Goal: Task Accomplishment & Management: Manage account settings

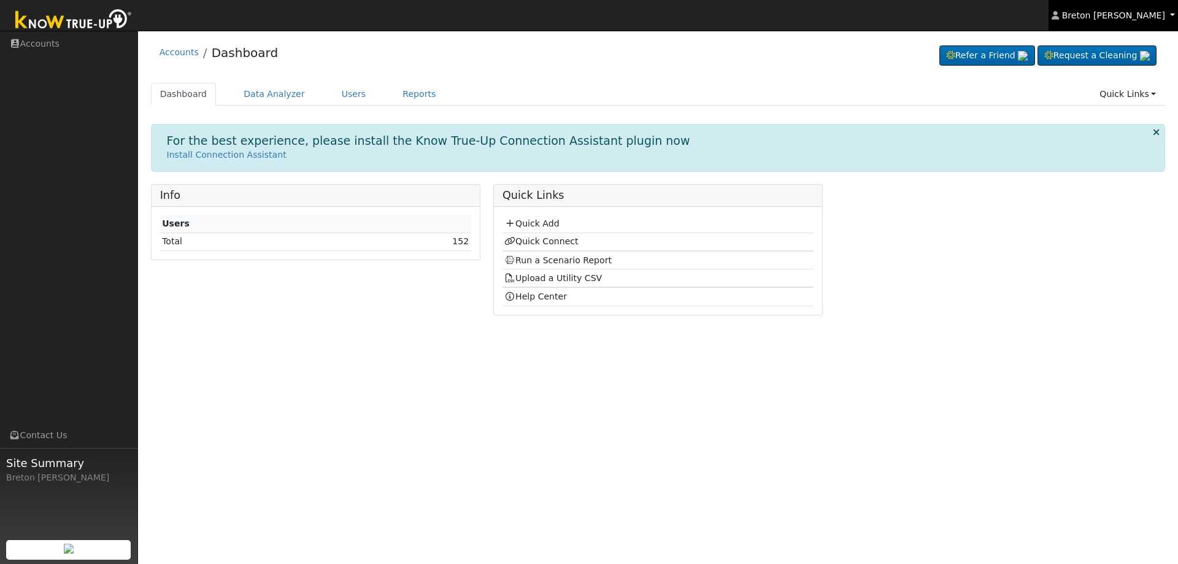
click at [1151, 10] on span "Breton Stout" at bounding box center [1113, 15] width 103 height 10
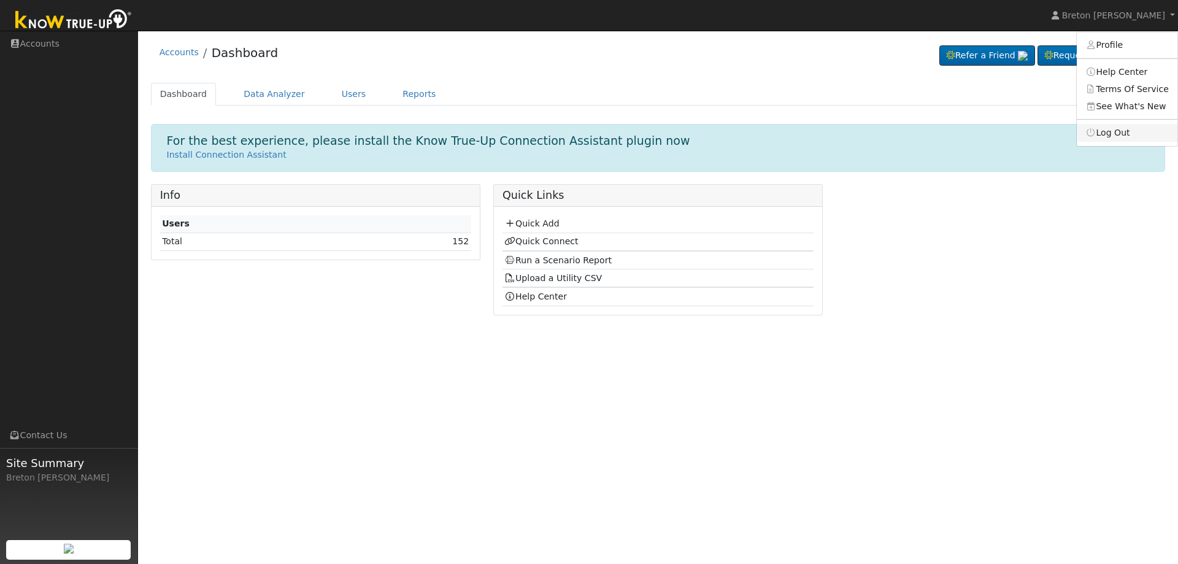
click at [1135, 136] on link "Log Out" at bounding box center [1127, 132] width 101 height 17
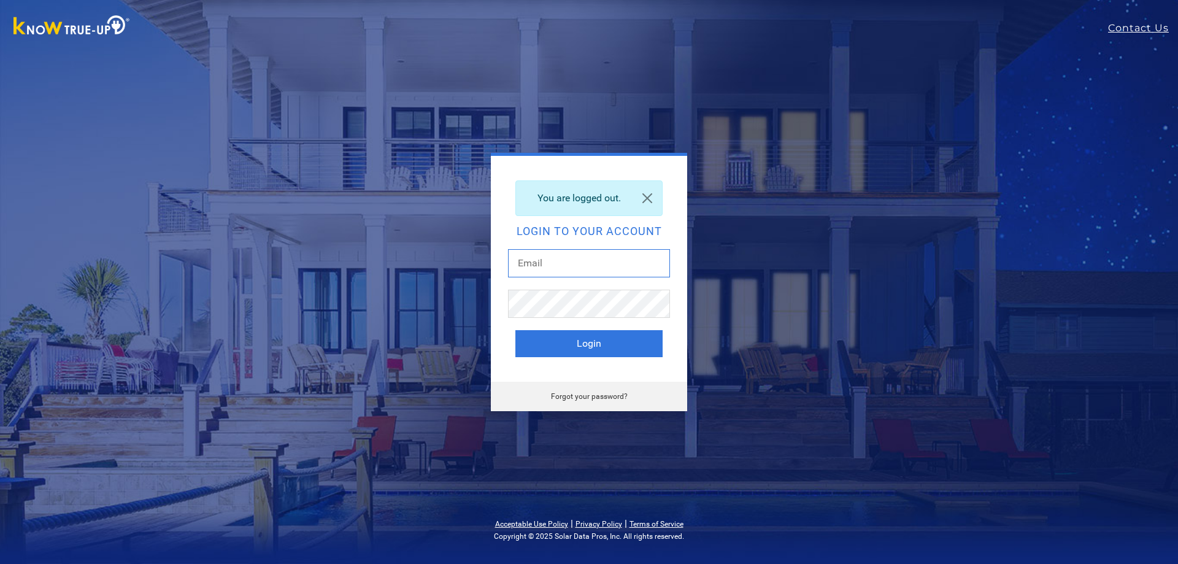
click at [555, 258] on input "text" at bounding box center [589, 263] width 162 height 28
click at [555, 257] on input "text" at bounding box center [589, 263] width 162 height 28
type input "[EMAIL_ADDRESS][DOMAIN_NAME]"
